Goal: Check status: Check status

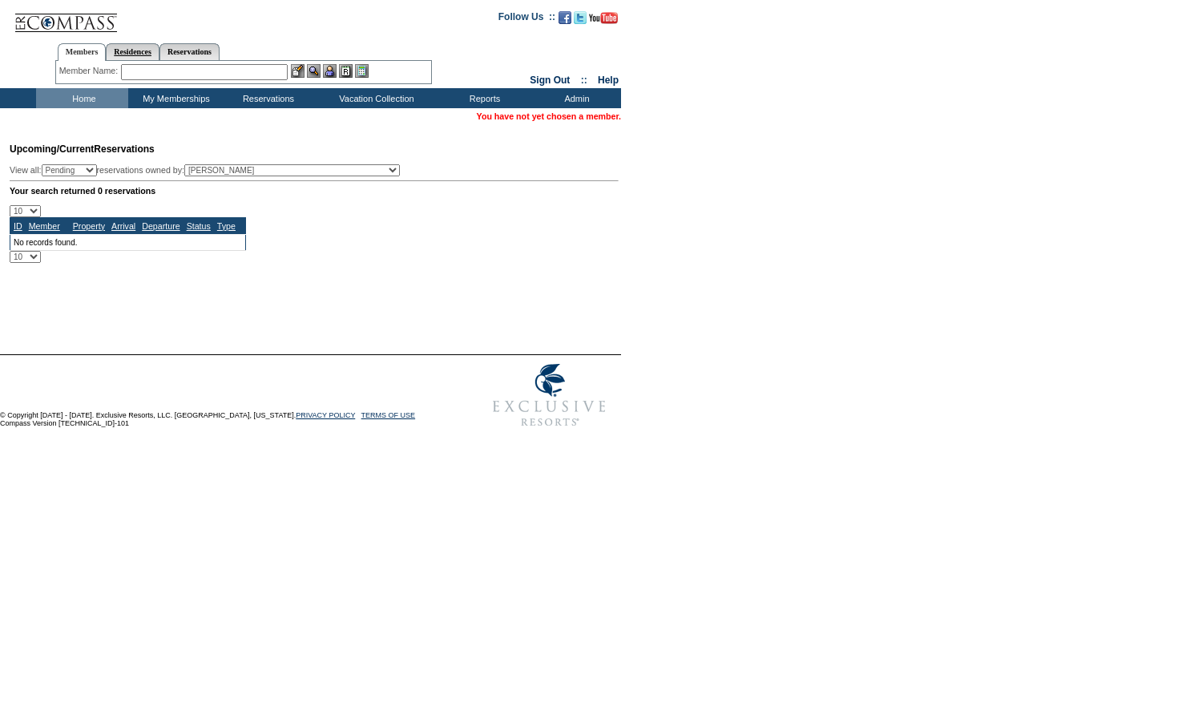
click at [144, 55] on link "Residences" at bounding box center [133, 51] width 54 height 17
click at [222, 82] on div "Member Name: Destination or Residence: ReservationId:" at bounding box center [243, 72] width 377 height 23
click at [220, 76] on input "text" at bounding box center [259, 72] width 199 height 16
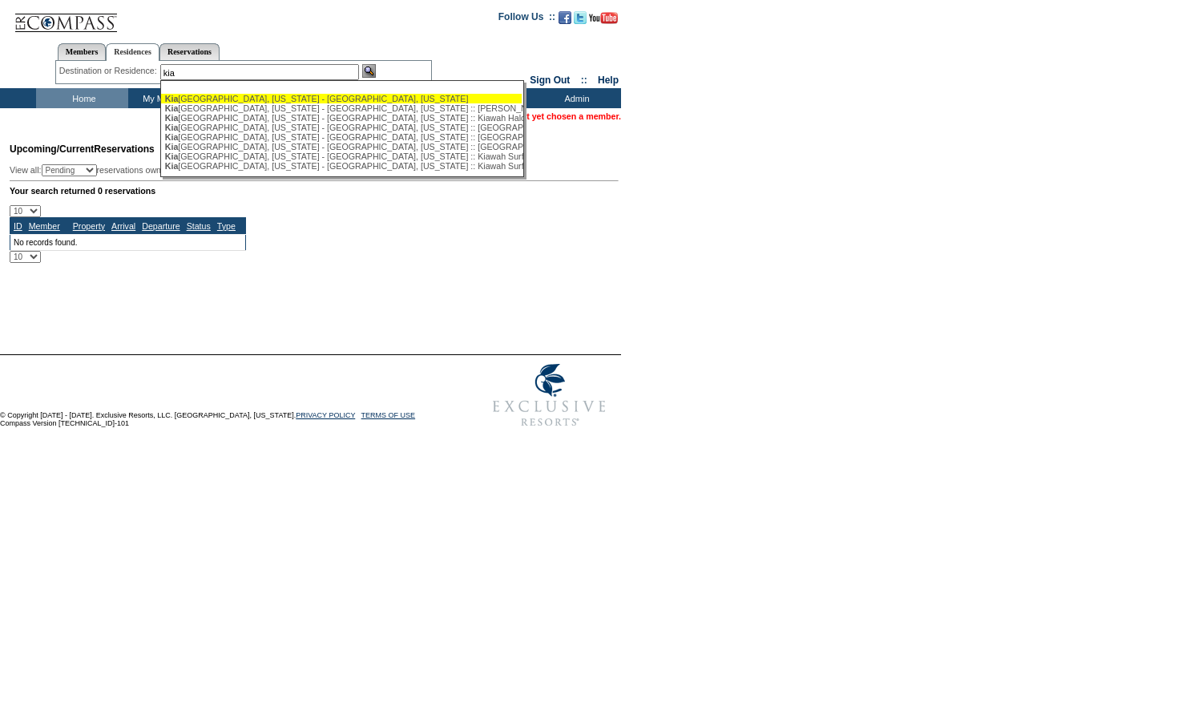
click at [219, 95] on div "[GEOGRAPHIC_DATA], [US_STATE] - [GEOGRAPHIC_DATA], [US_STATE]" at bounding box center [341, 99] width 353 height 10
type input "[GEOGRAPHIC_DATA], [US_STATE] - [GEOGRAPHIC_DATA], [US_STATE]"
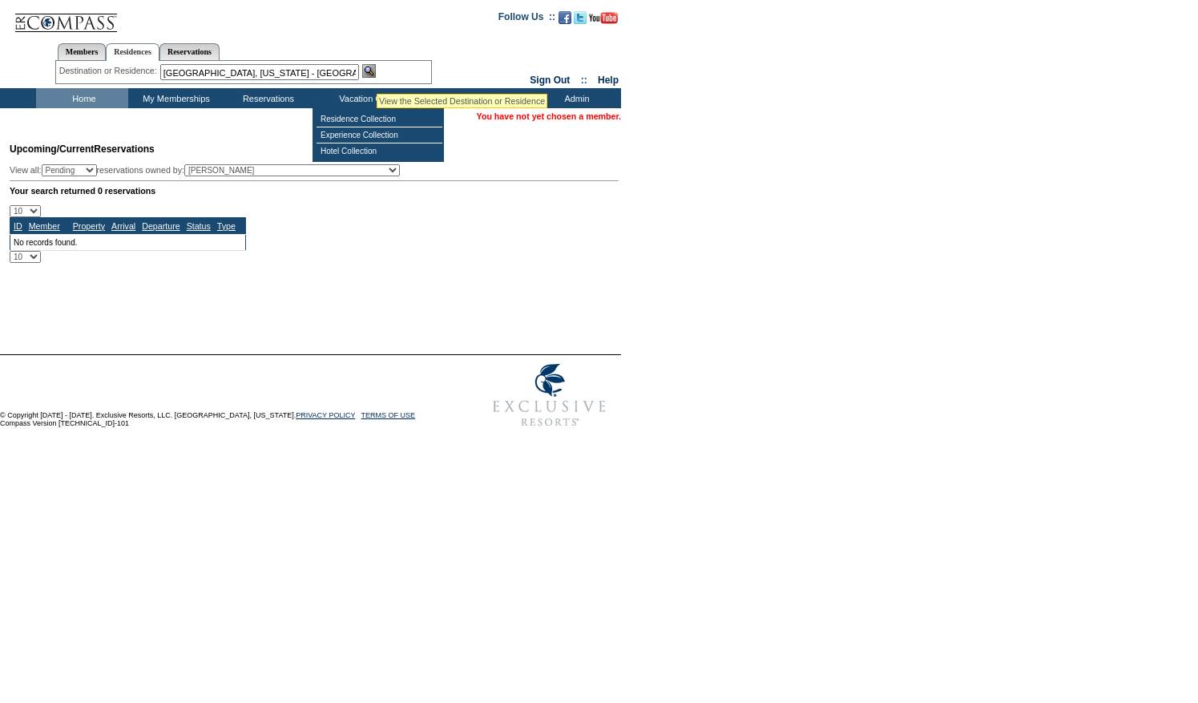
click at [376, 73] on img at bounding box center [369, 71] width 14 height 14
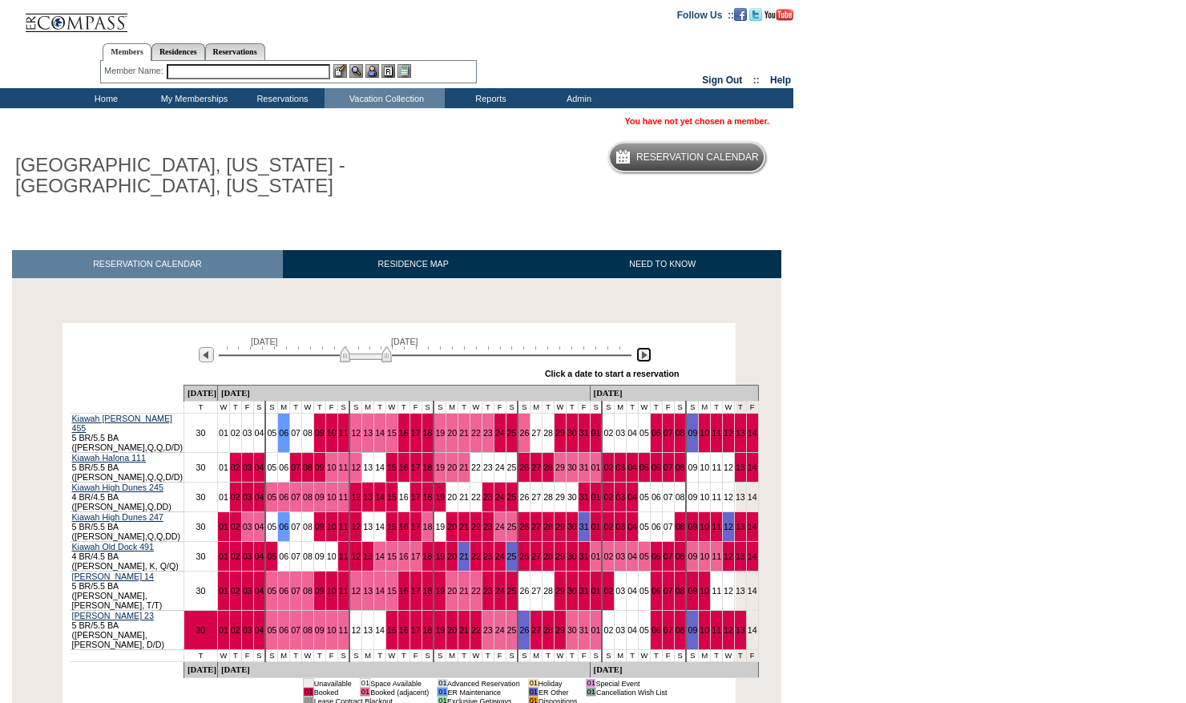
click at [644, 362] on img at bounding box center [643, 354] width 15 height 15
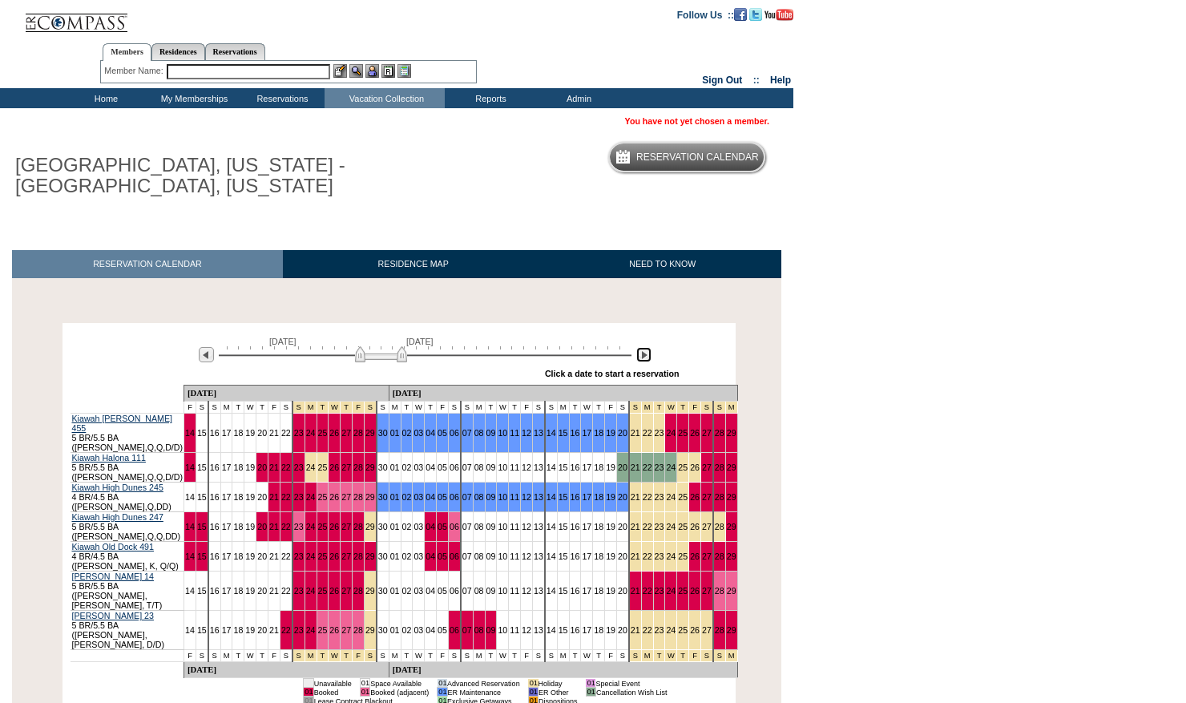
click at [644, 362] on img at bounding box center [643, 354] width 15 height 15
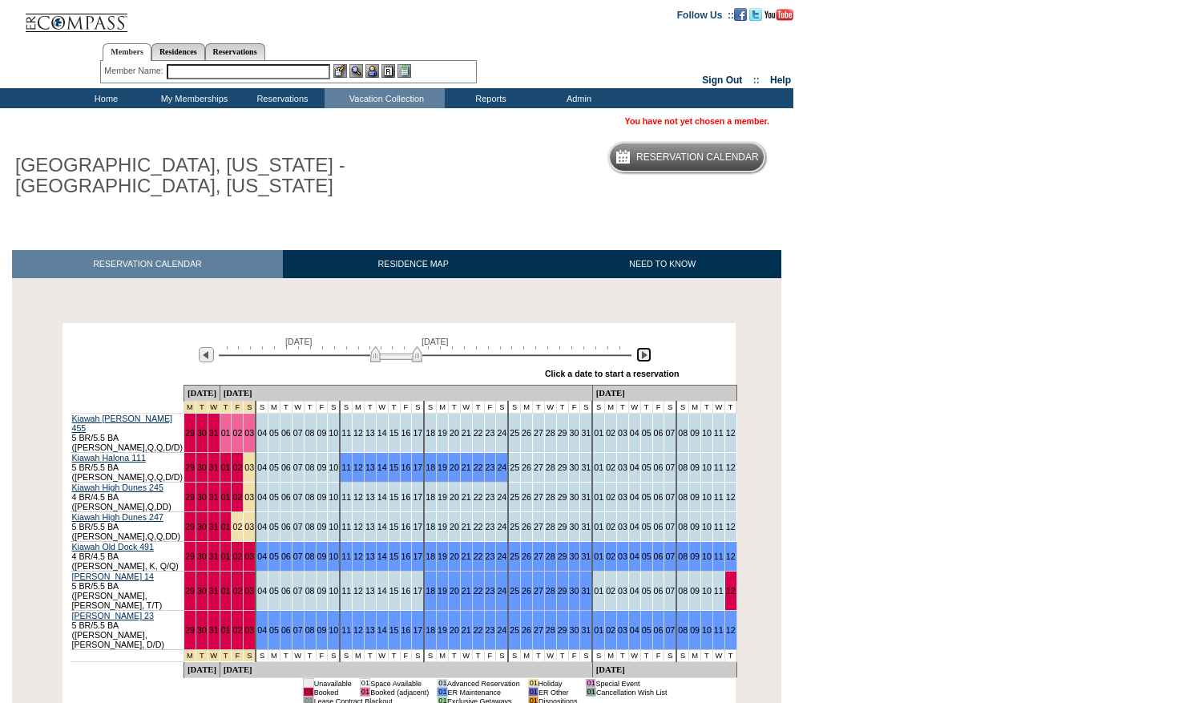
click at [644, 362] on img at bounding box center [643, 354] width 15 height 15
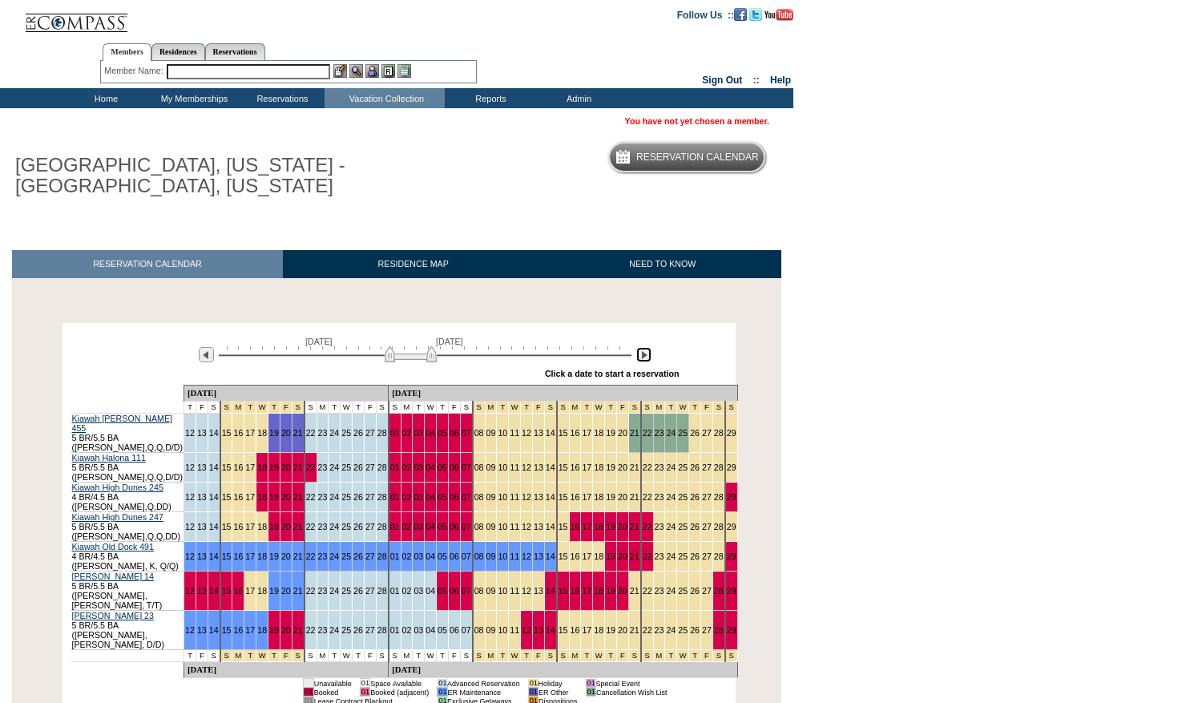
click at [644, 362] on img at bounding box center [643, 354] width 15 height 15
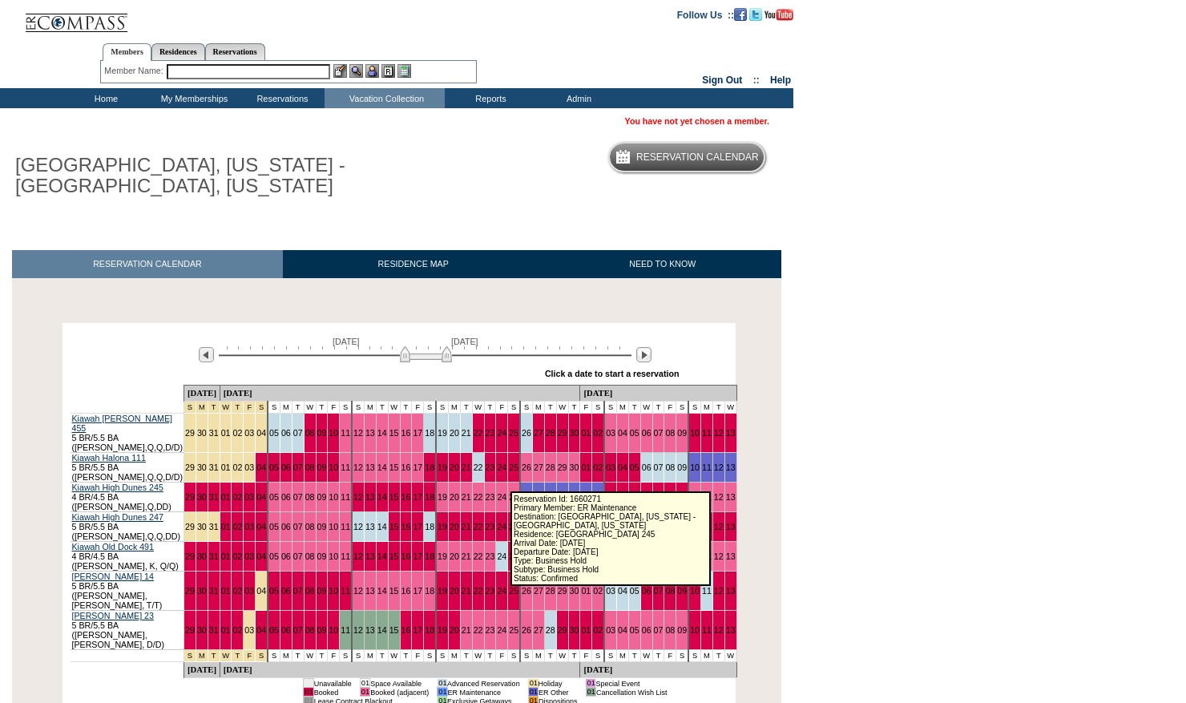
click at [522, 492] on link "26" at bounding box center [527, 497] width 10 height 10
